Goal: Register for event/course

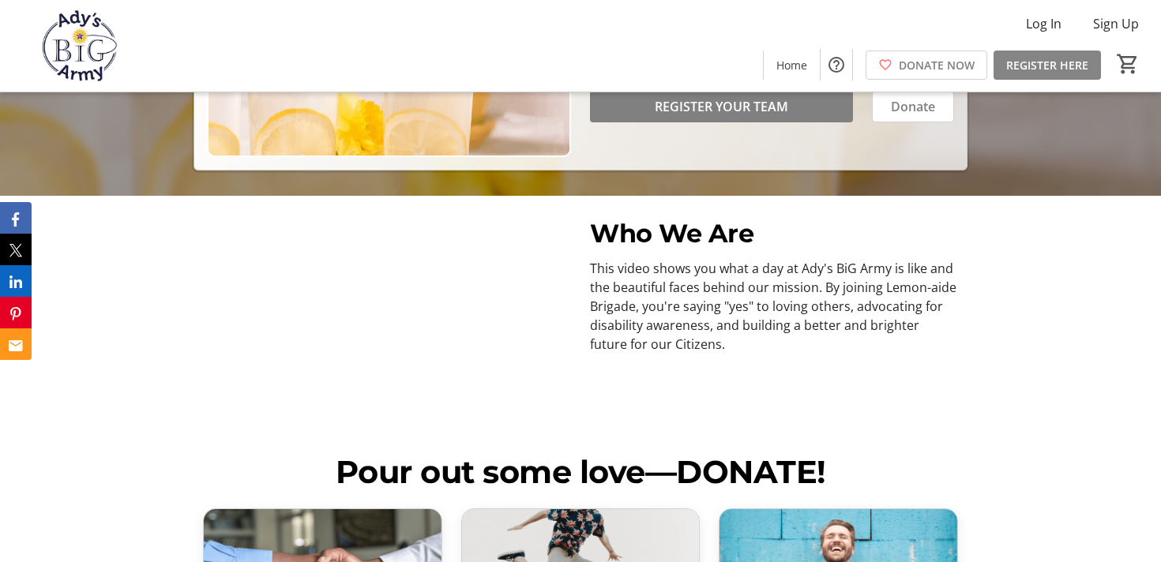
scroll to position [329, 0]
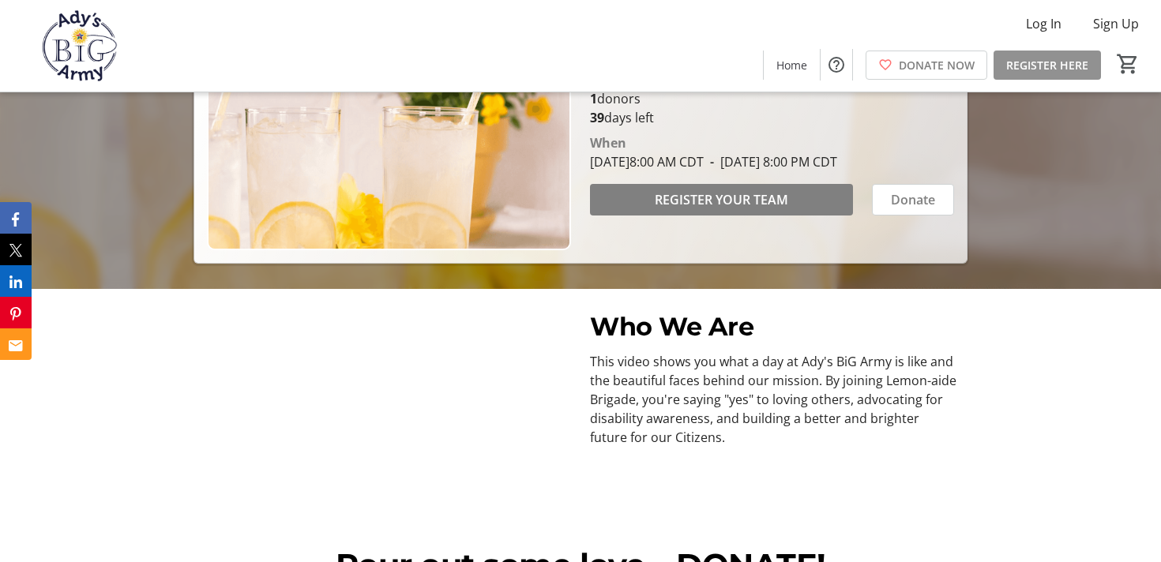
click at [1052, 59] on span "REGISTER HERE" at bounding box center [1047, 65] width 82 height 17
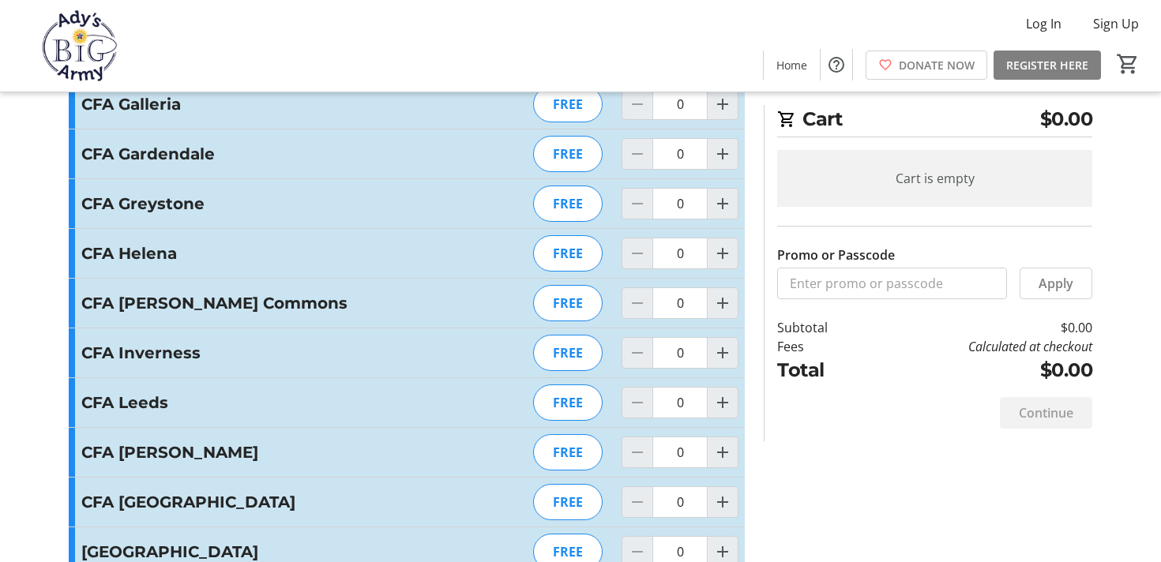
scroll to position [396, 0]
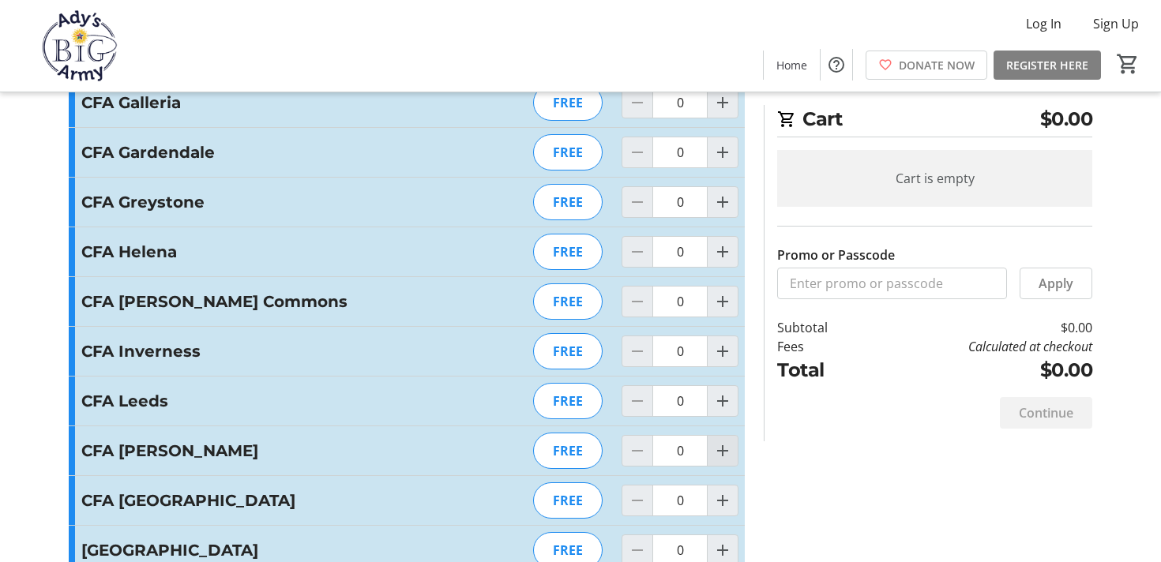
click at [720, 449] on mat-icon "Increment by one" at bounding box center [722, 451] width 19 height 19
type input "1"
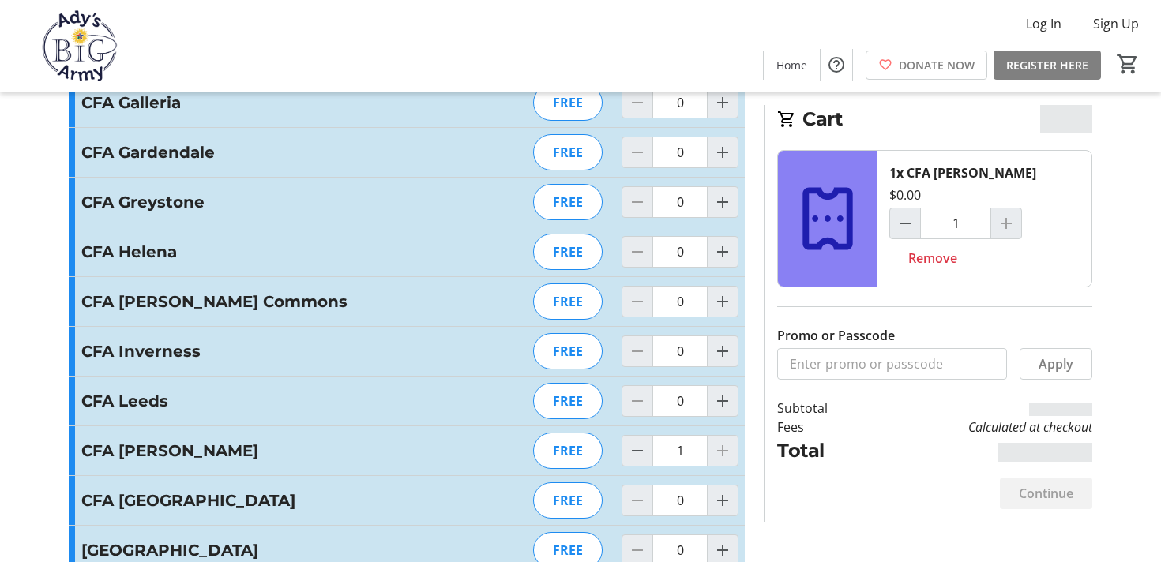
click at [574, 460] on div "FREE" at bounding box center [568, 451] width 70 height 36
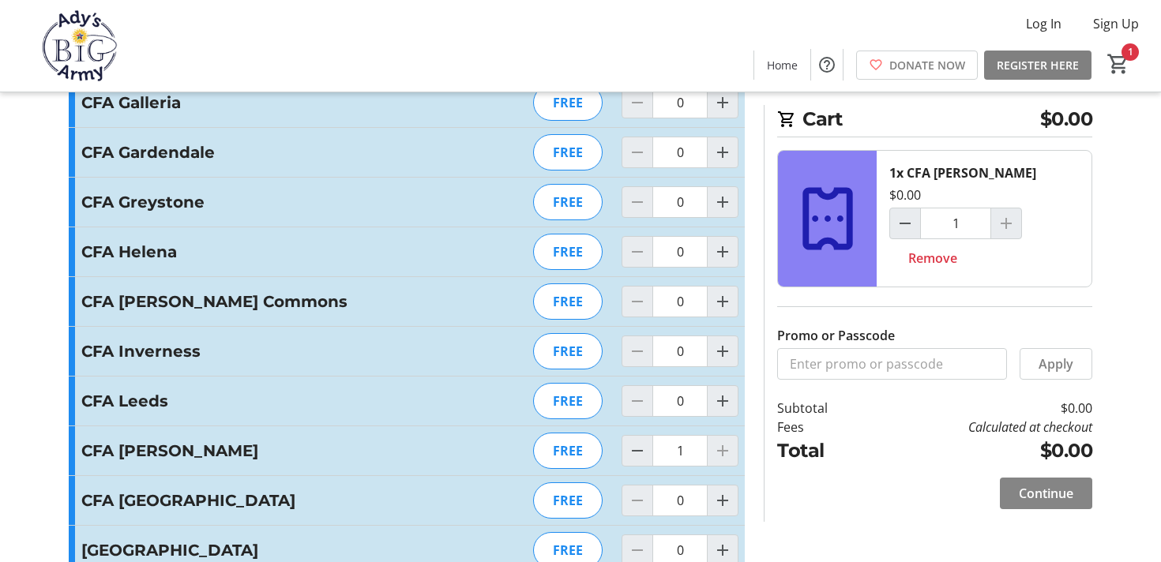
click at [1024, 498] on span "Continue" at bounding box center [1046, 493] width 55 height 19
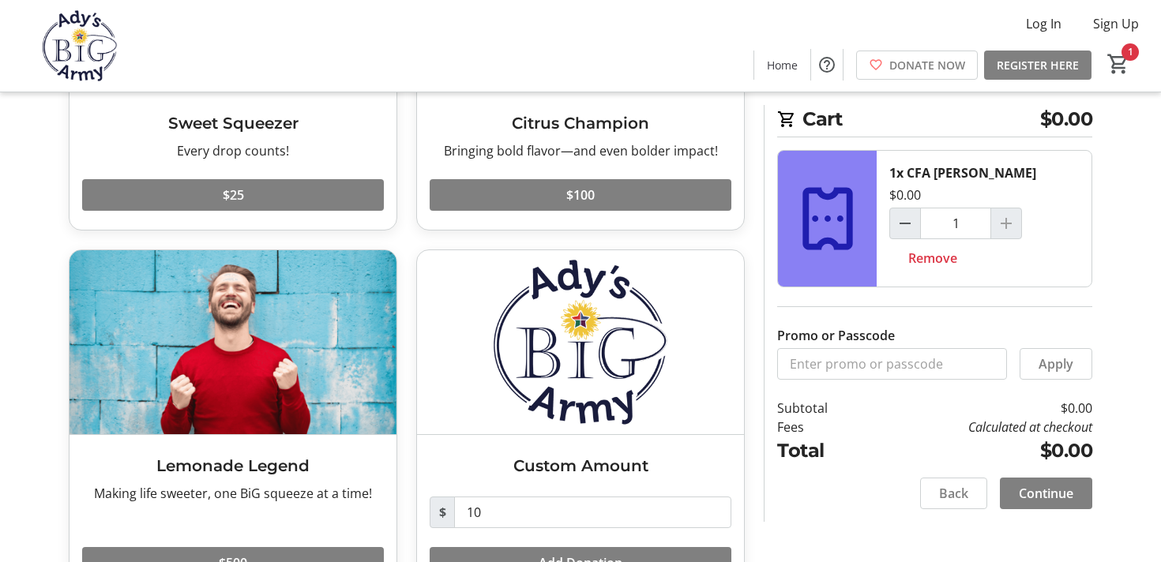
scroll to position [326, 0]
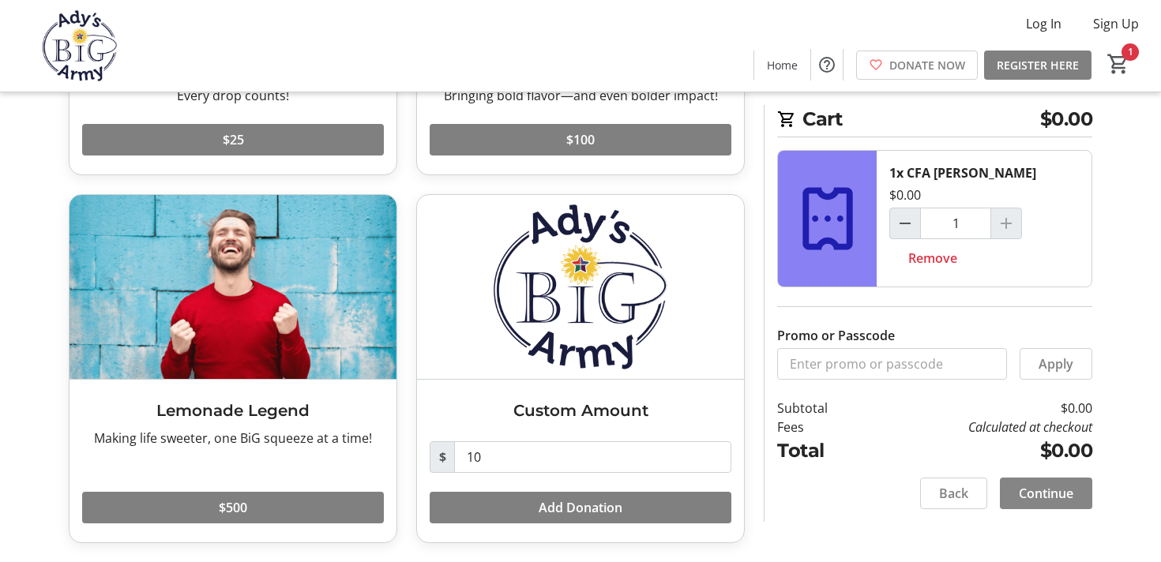
click at [1034, 492] on span "Continue" at bounding box center [1046, 493] width 55 height 19
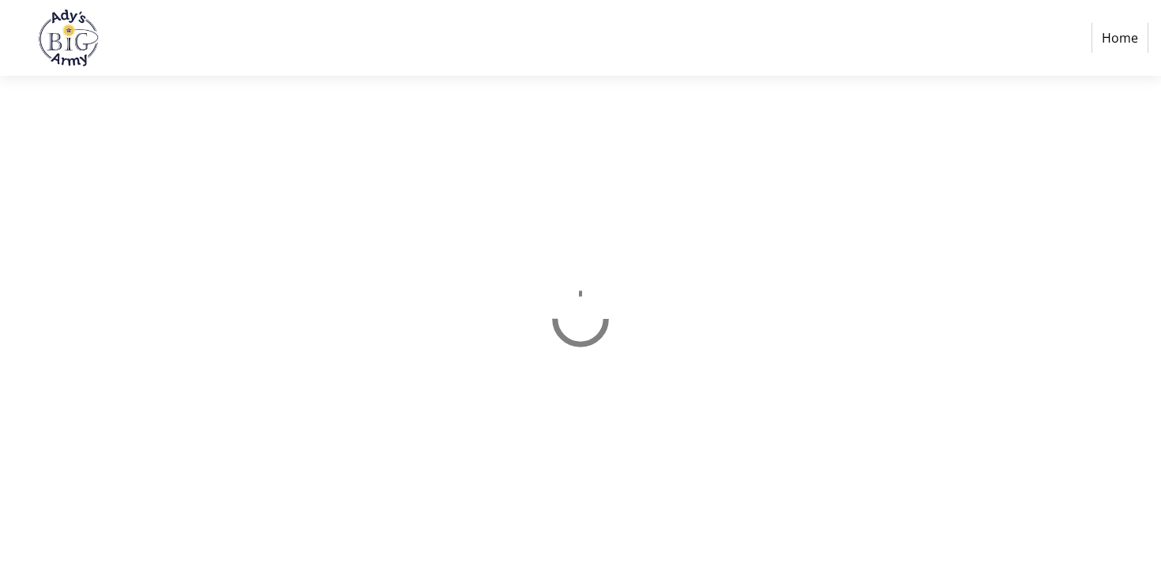
select select "US"
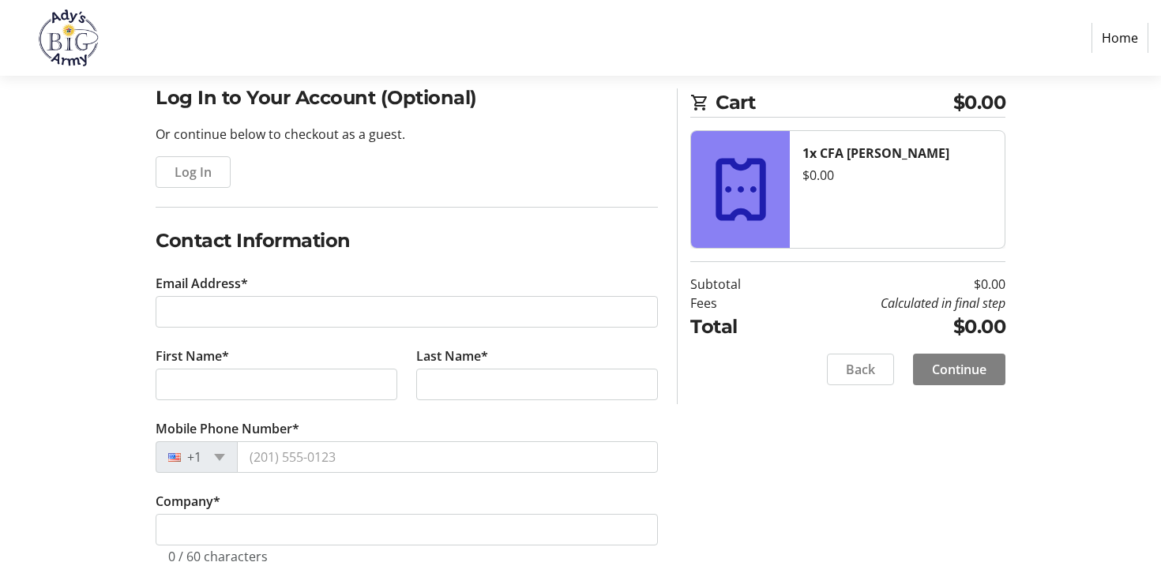
scroll to position [134, 0]
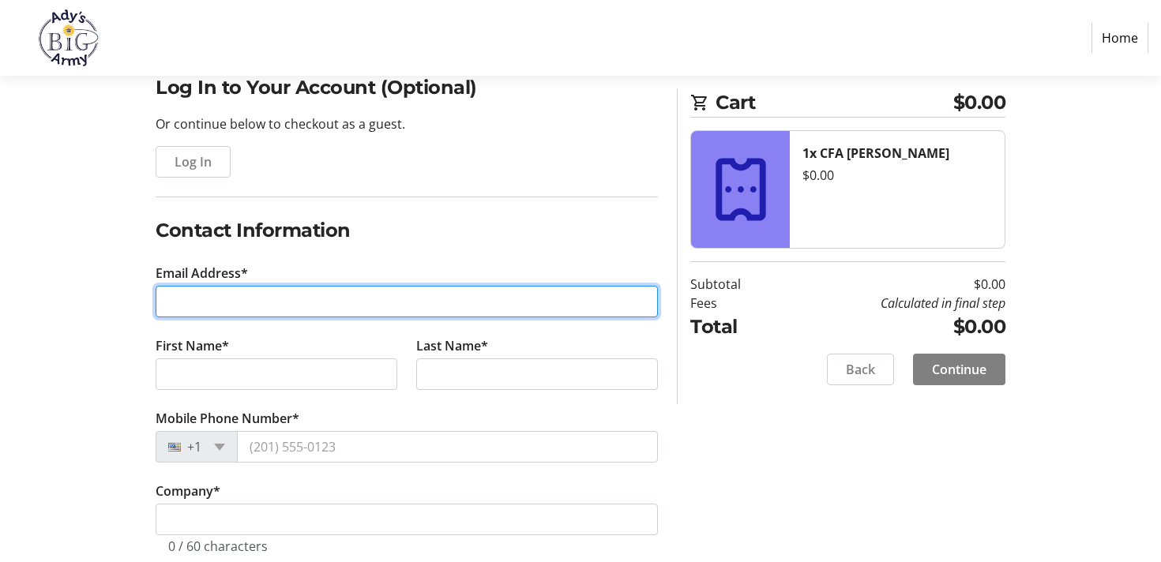
click at [481, 303] on input "Email Address*" at bounding box center [407, 302] width 502 height 32
type input "[PERSON_NAME][EMAIL_ADDRESS][DOMAIN_NAME]"
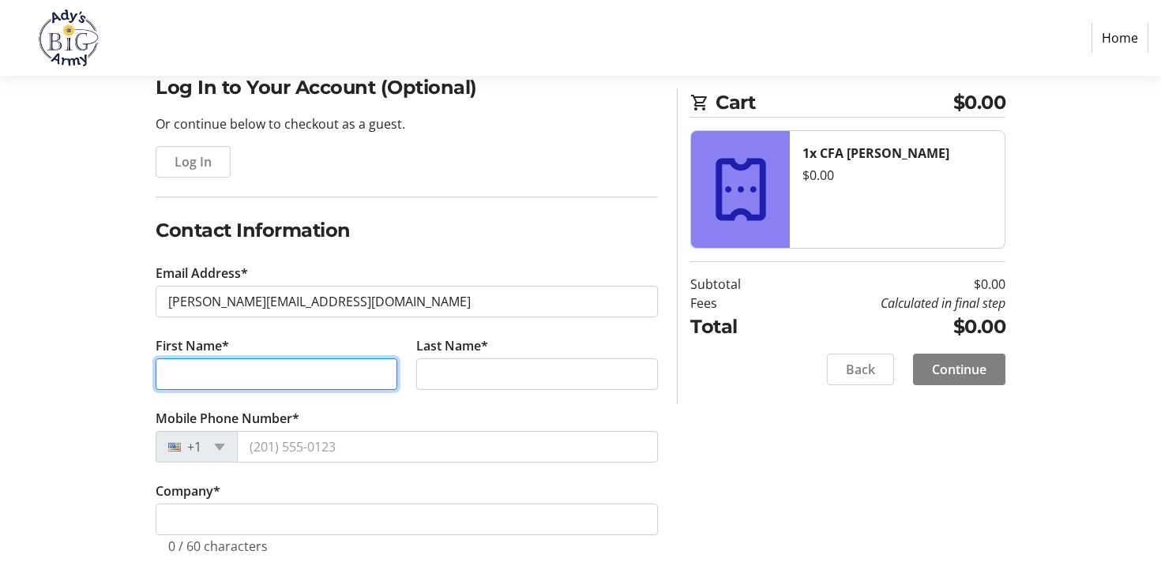
type input "[PERSON_NAME]"
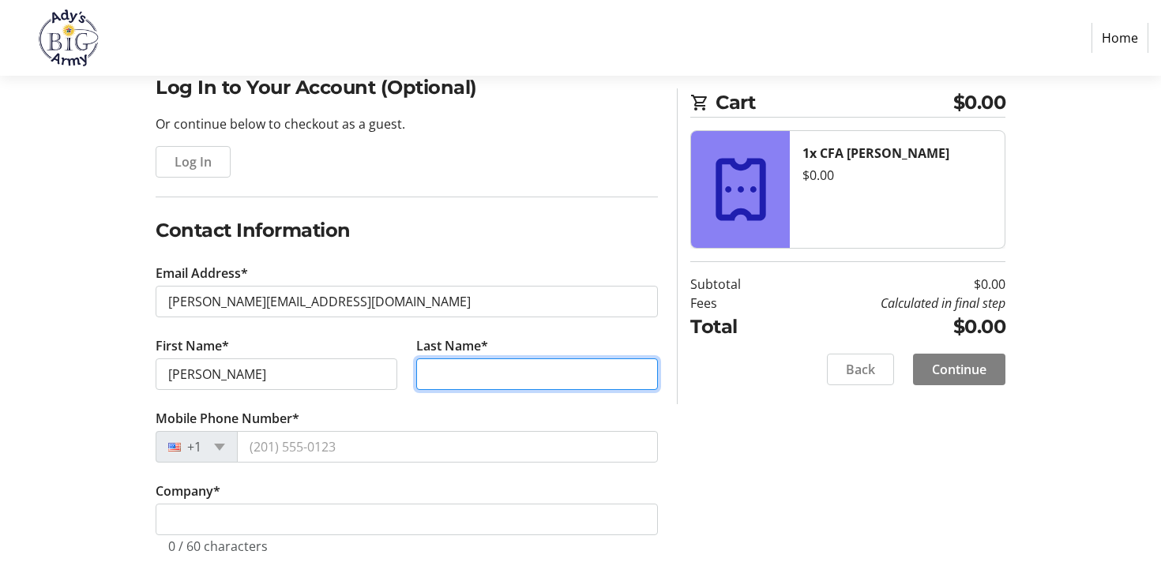
type input "[PERSON_NAME]"
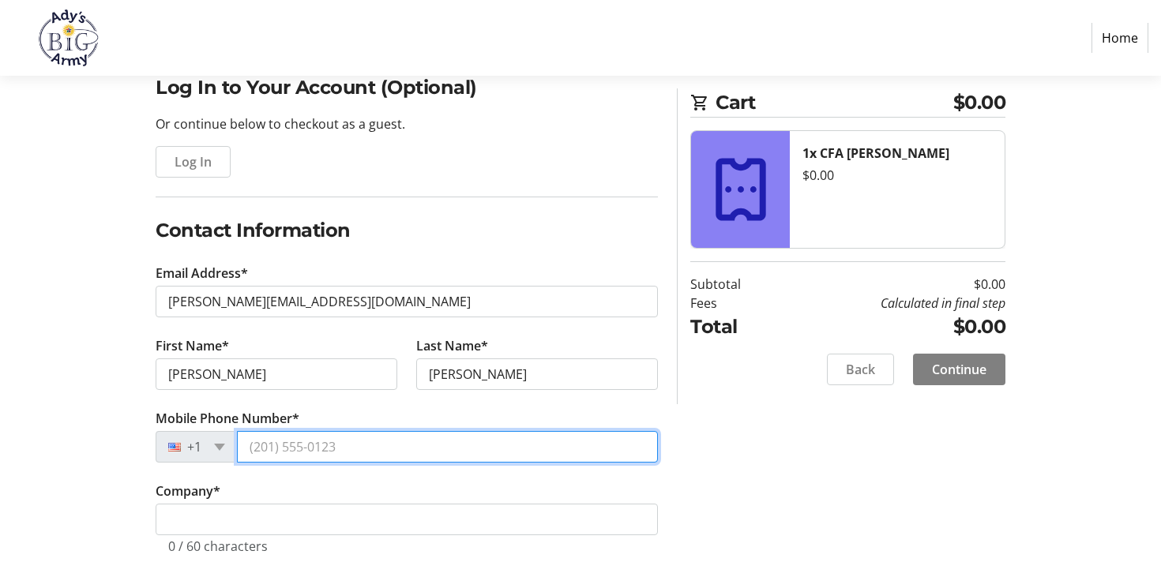
type input "[PHONE_NUMBER]"
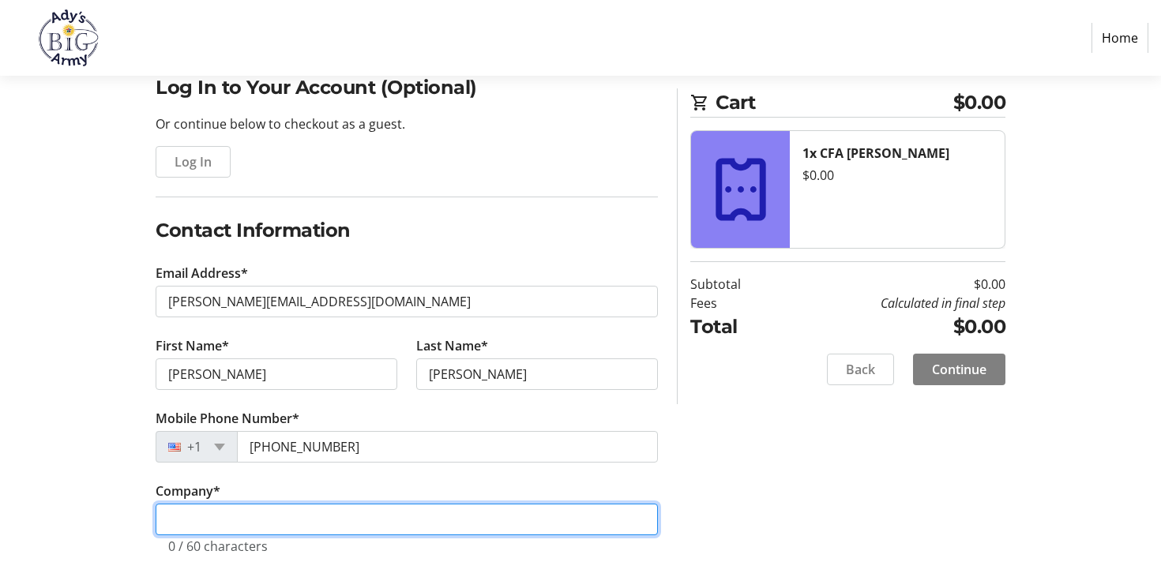
type input "Ady's BiG Army"
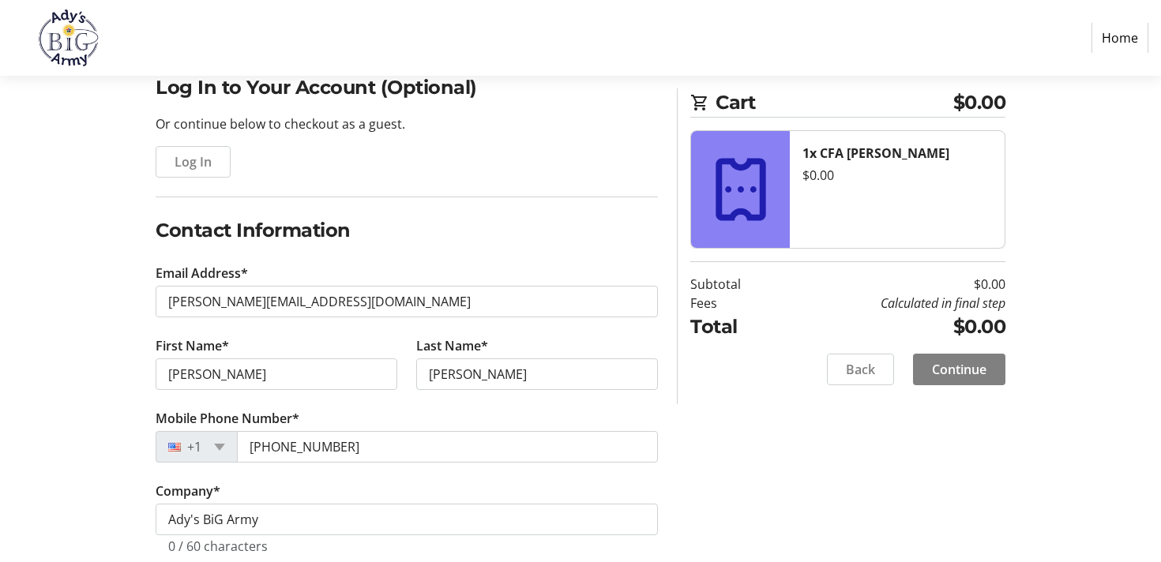
type input "[STREET_ADDRESS]"
type input "[GEOGRAPHIC_DATA]"
select select "AL"
type input "35243"
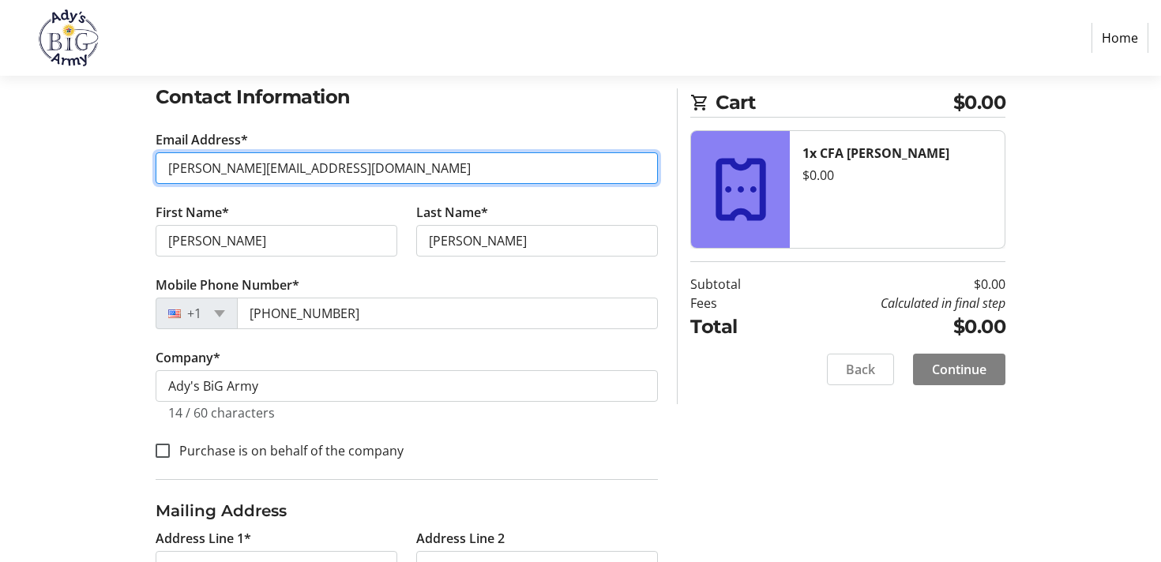
scroll to position [271, 0]
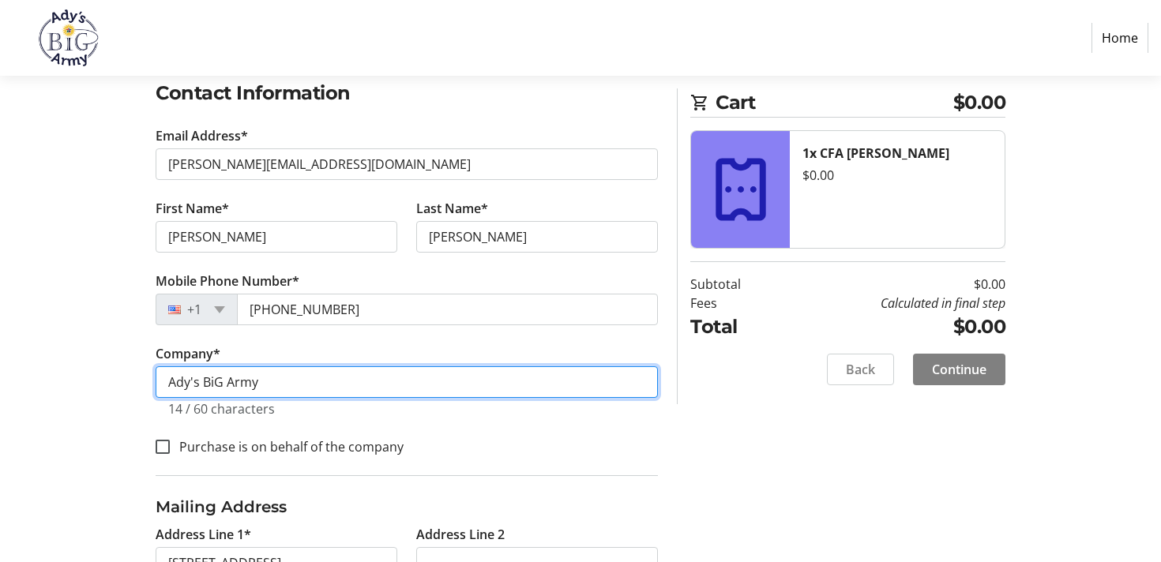
drag, startPoint x: 418, startPoint y: 386, endPoint x: 247, endPoint y: 348, distance: 175.0
click at [247, 348] on tr-form-field "Company * [PERSON_NAME]'s BiG Army 14 / 60 characters" at bounding box center [407, 390] width 502 height 92
type input "[PERSON_NAME] Cavaliers"
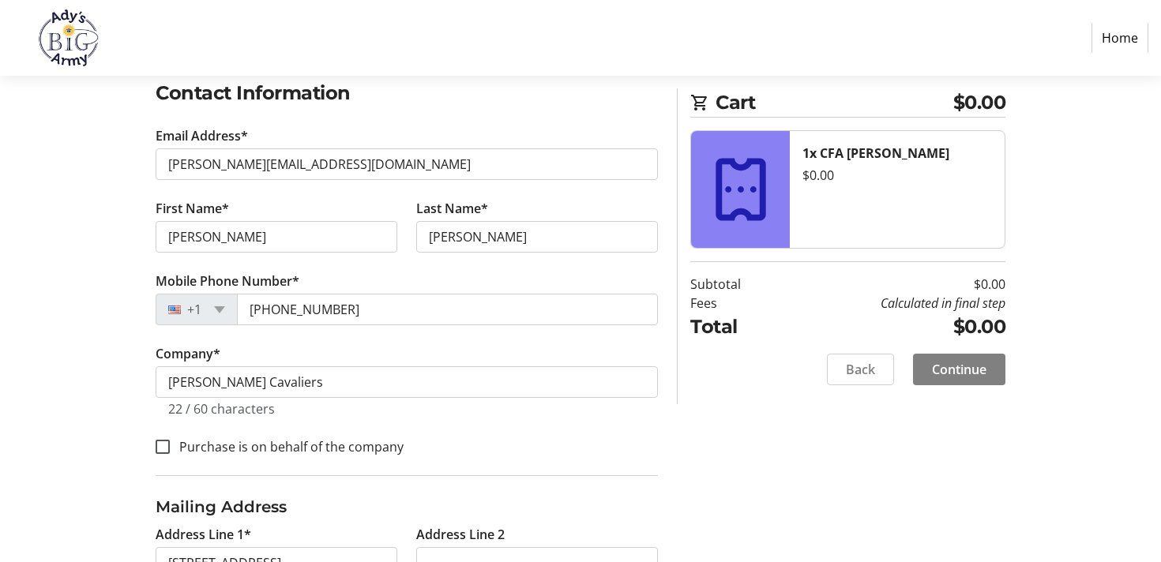
click at [370, 447] on label "Purchase is on behalf of the company" at bounding box center [287, 447] width 234 height 19
click at [170, 447] on input "Purchase is on behalf of the company" at bounding box center [163, 447] width 14 height 14
click at [382, 446] on label "Purchase is on behalf of the company" at bounding box center [287, 447] width 234 height 19
click at [170, 446] on input "Purchase is on behalf of the company" at bounding box center [163, 447] width 14 height 14
checkbox input "false"
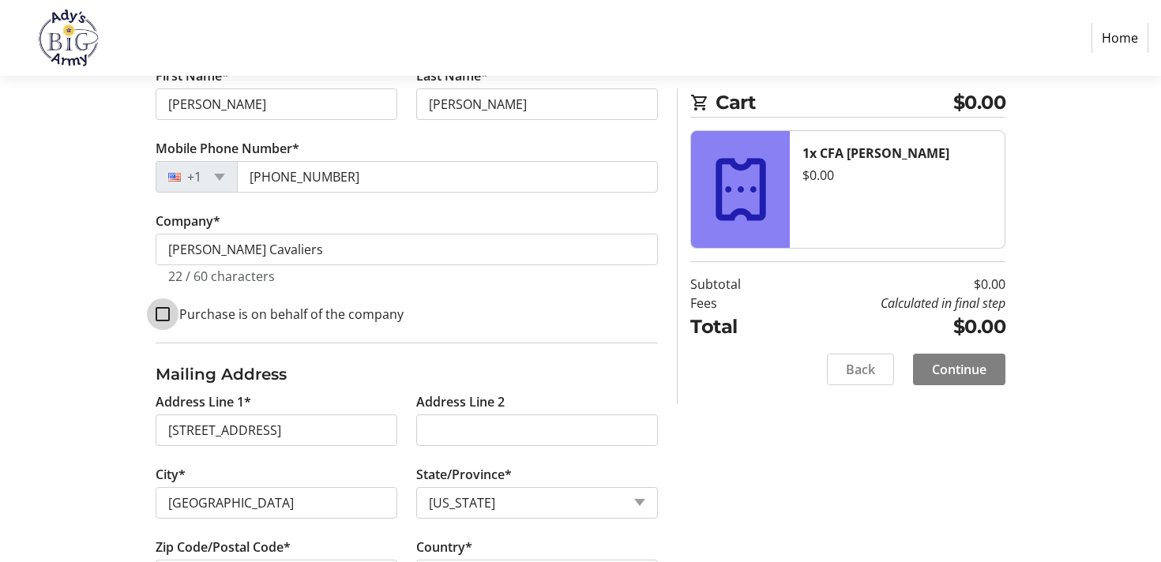
scroll to position [403, 0]
click at [363, 427] on input "[STREET_ADDRESS]" at bounding box center [277, 432] width 242 height 32
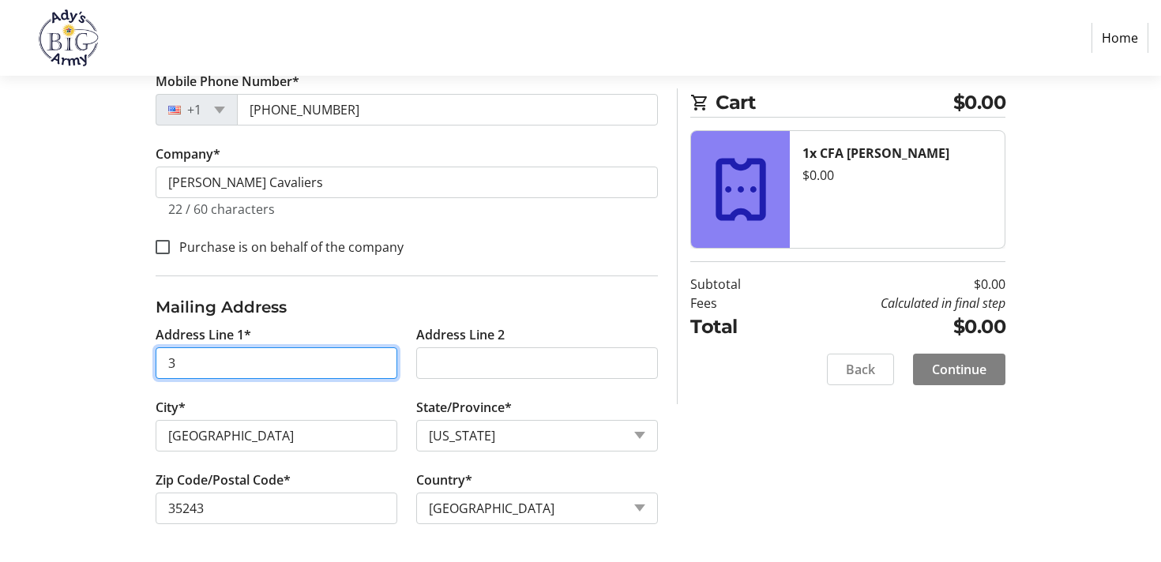
scroll to position [470, 0]
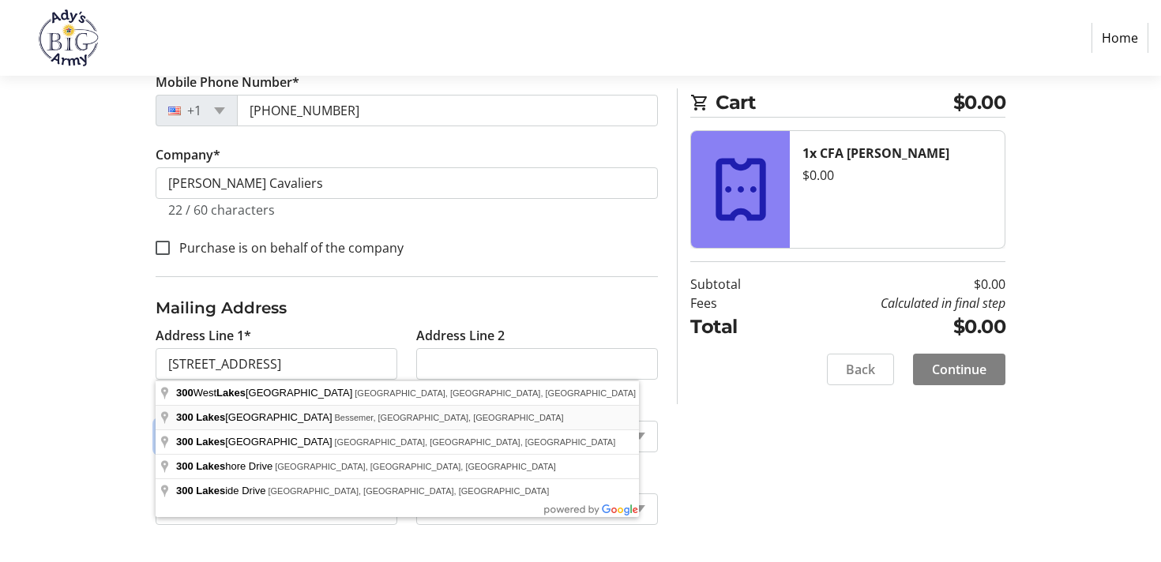
type input "[STREET_ADDRESS]"
type input "35209"
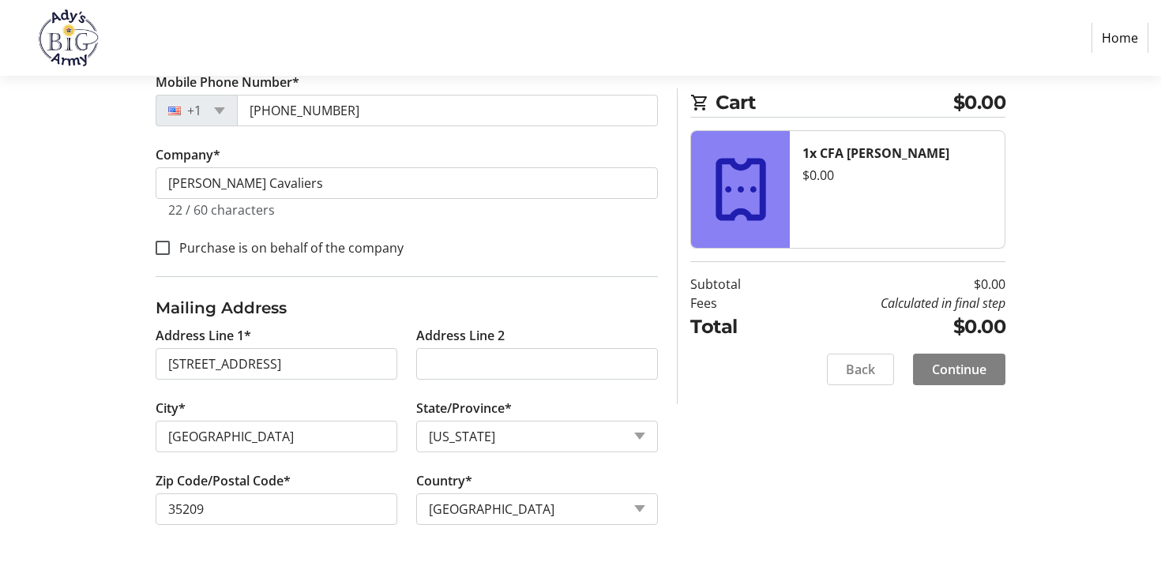
click at [360, 400] on tr-form-field "City* [GEOGRAPHIC_DATA]" at bounding box center [276, 435] width 261 height 73
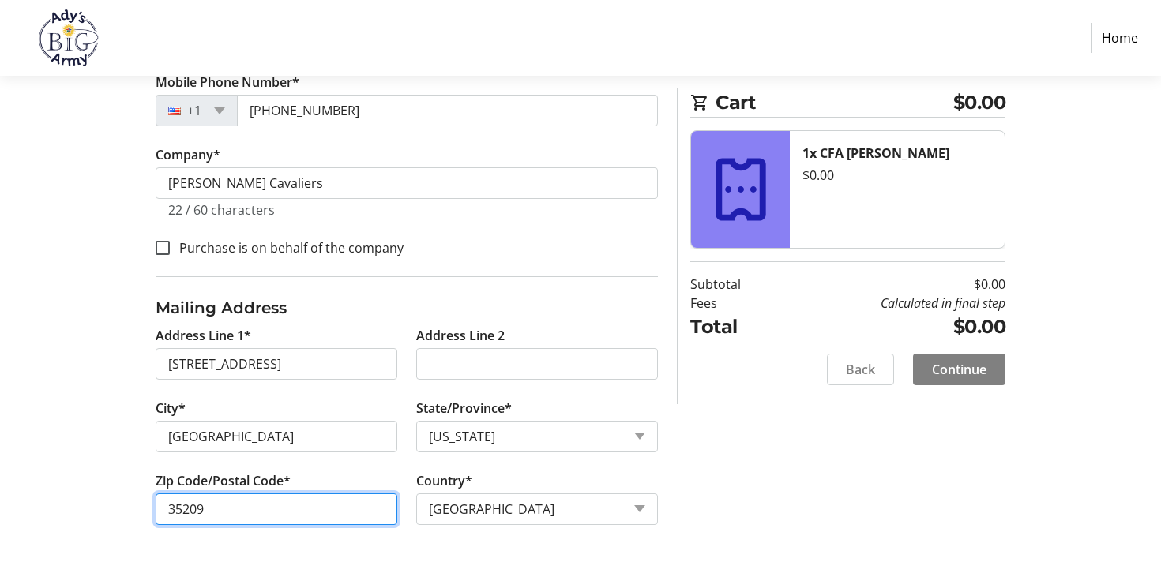
click at [349, 501] on input "35209" at bounding box center [277, 510] width 242 height 32
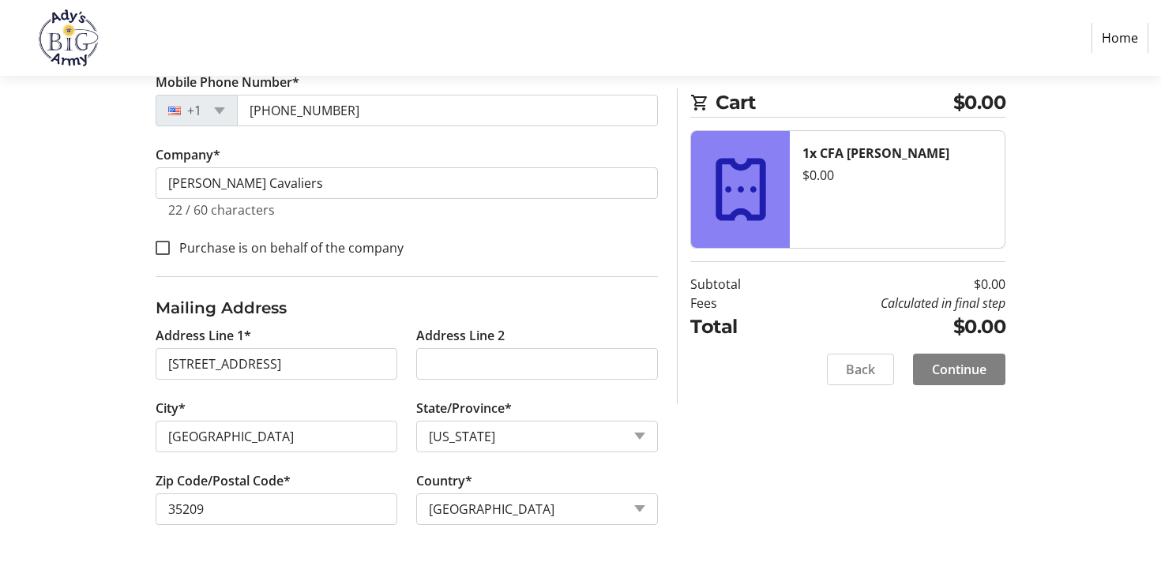
click at [777, 423] on div "Log In to Your Account (Optional) Or continue below to checkout as a guest. Log…" at bounding box center [580, 150] width 1043 height 826
click at [932, 371] on span "Continue" at bounding box center [959, 369] width 55 height 19
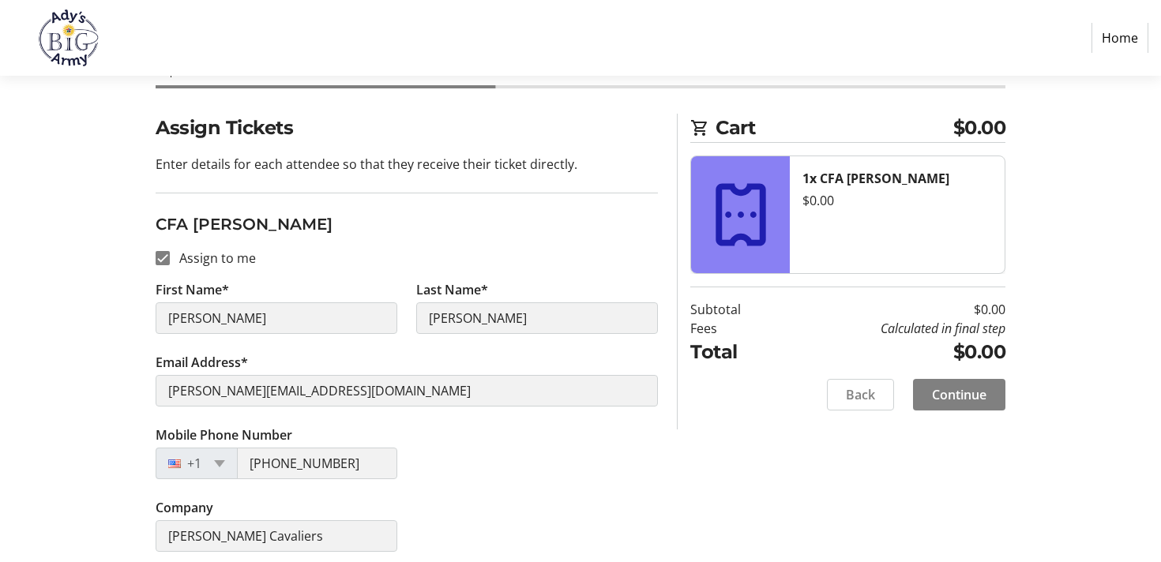
scroll to position [102, 0]
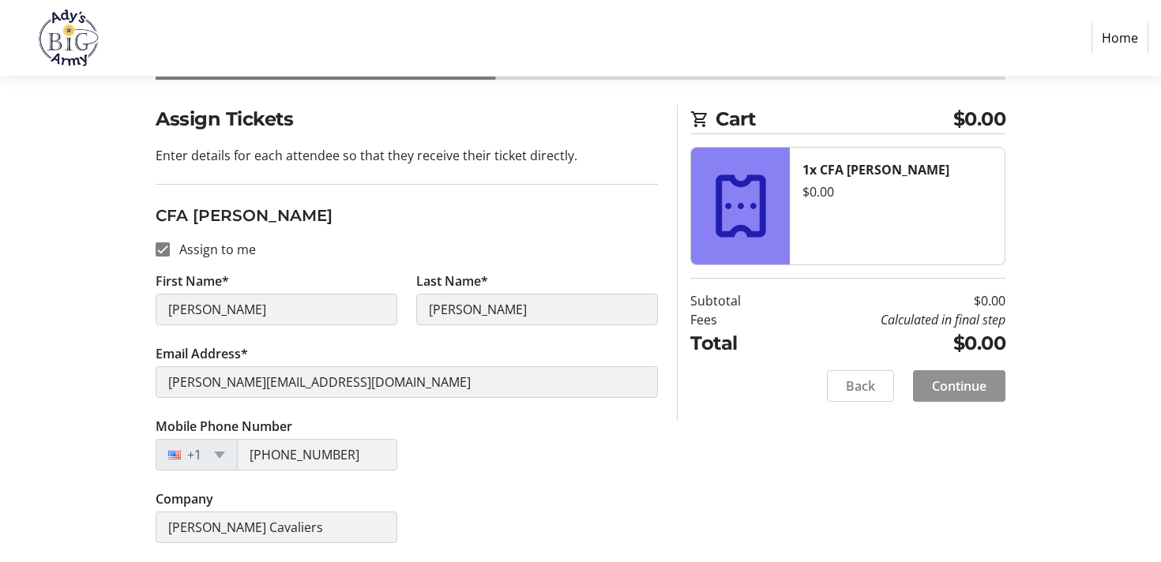
click at [969, 389] on span "Continue" at bounding box center [959, 386] width 55 height 19
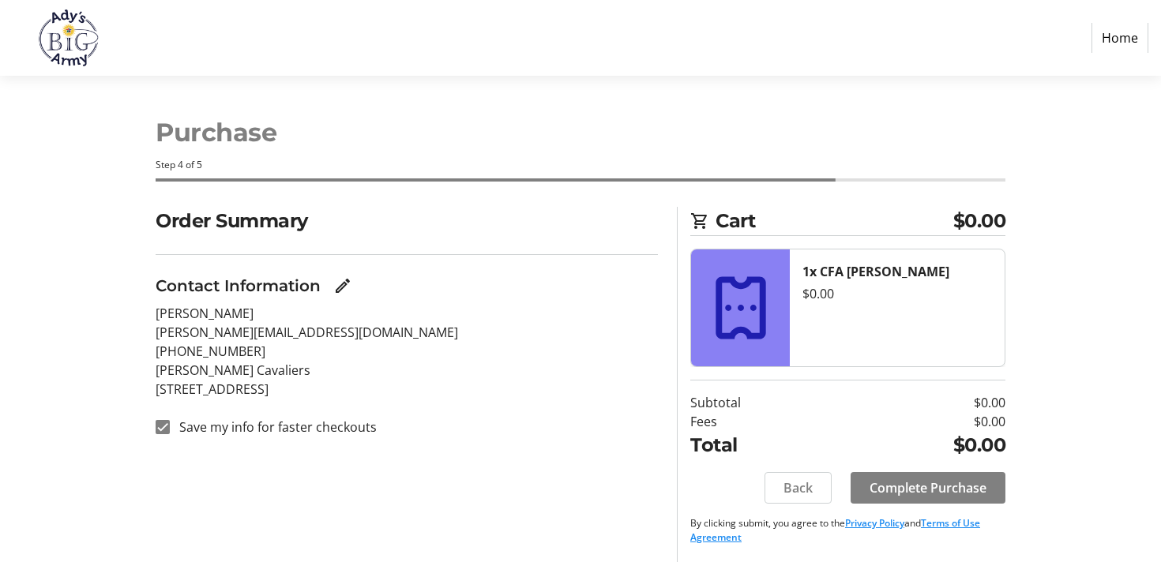
scroll to position [2, 0]
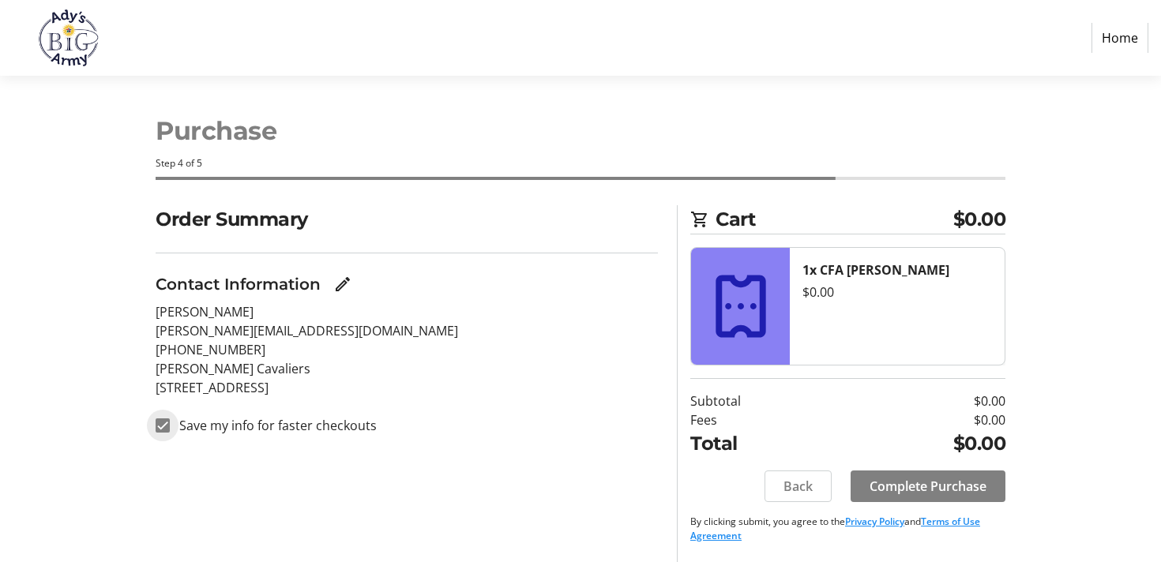
click at [166, 424] on input "Save my info for faster checkouts" at bounding box center [163, 426] width 14 height 14
checkbox input "false"
